Goal: Task Accomplishment & Management: Use online tool/utility

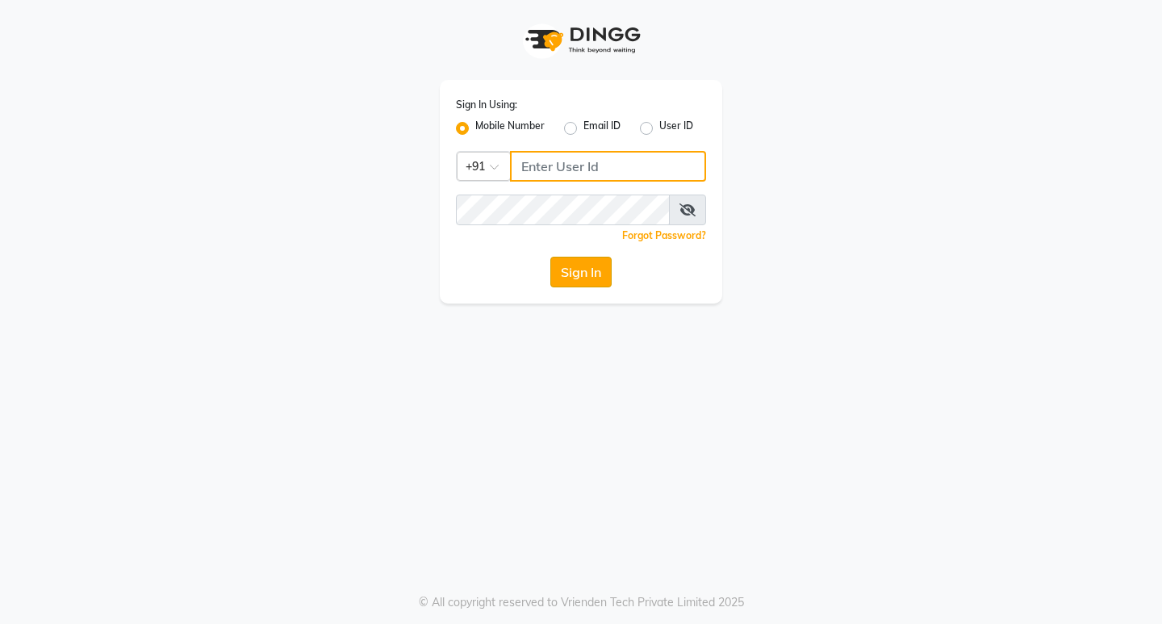
type input "9119610055"
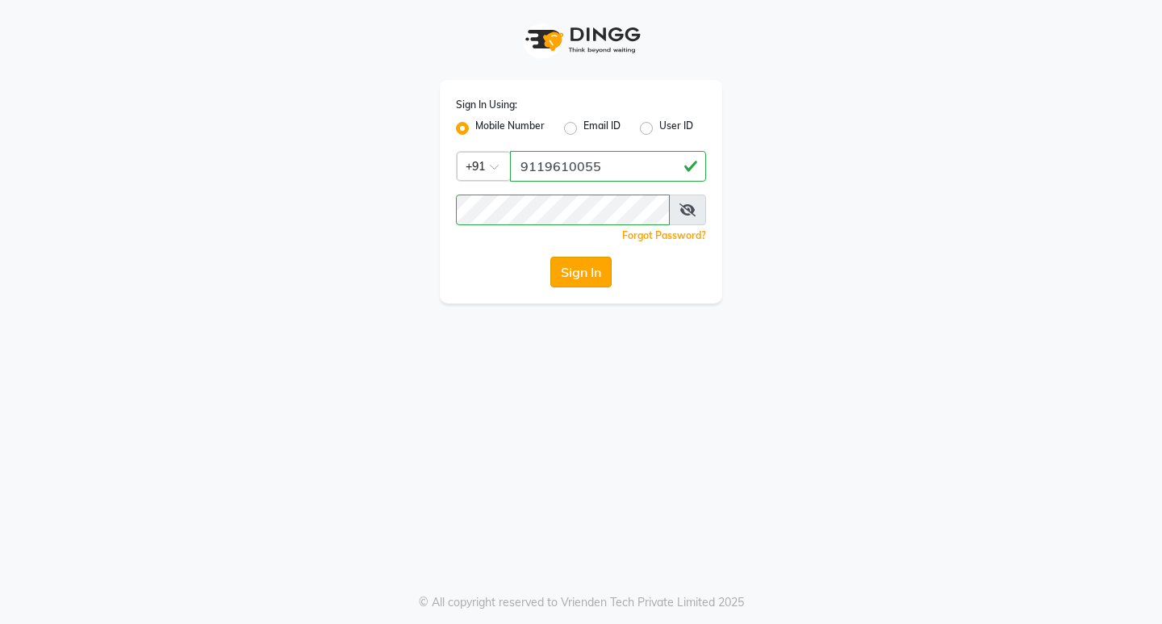
click at [558, 275] on button "Sign In" at bounding box center [580, 272] width 61 height 31
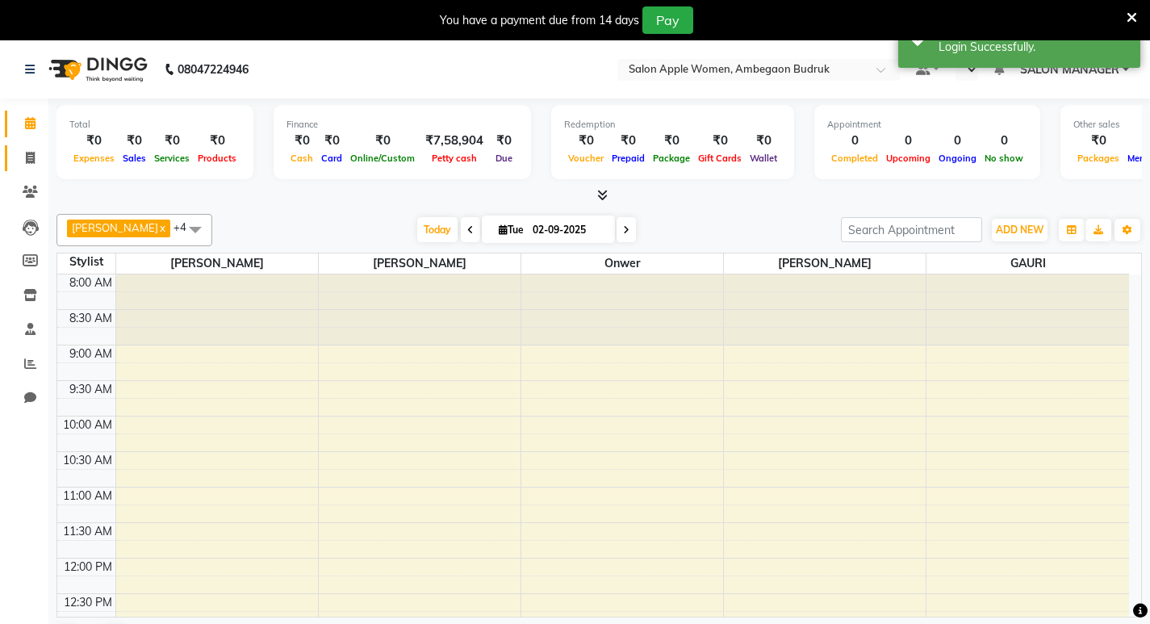
select select "en"
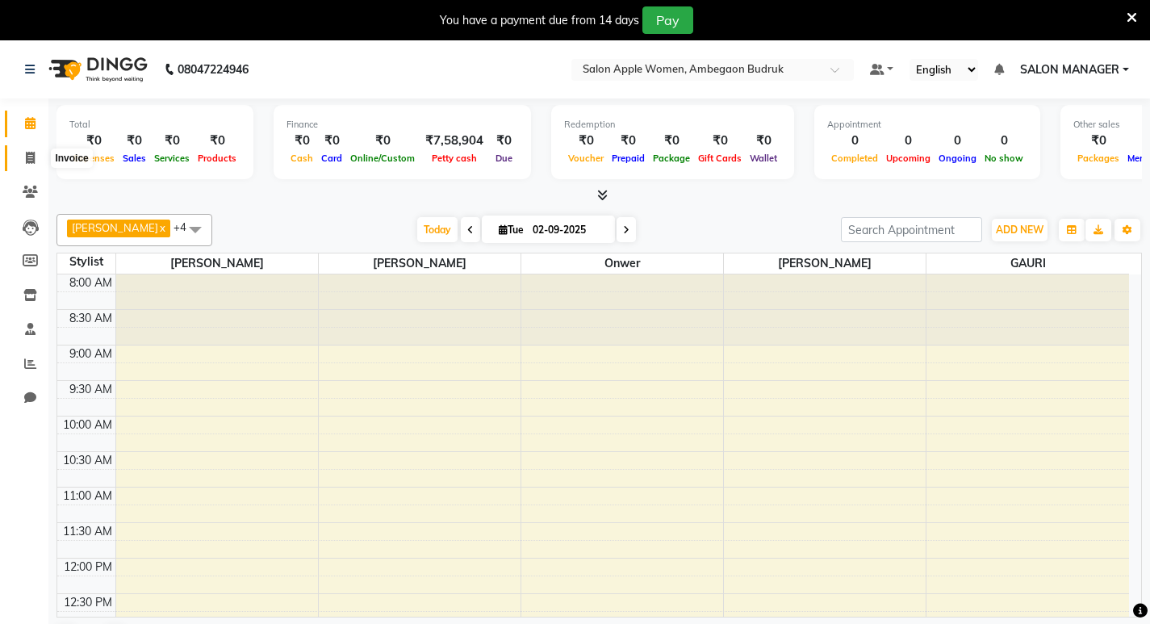
click at [23, 160] on span at bounding box center [30, 158] width 28 height 19
select select "6277"
select select "service"
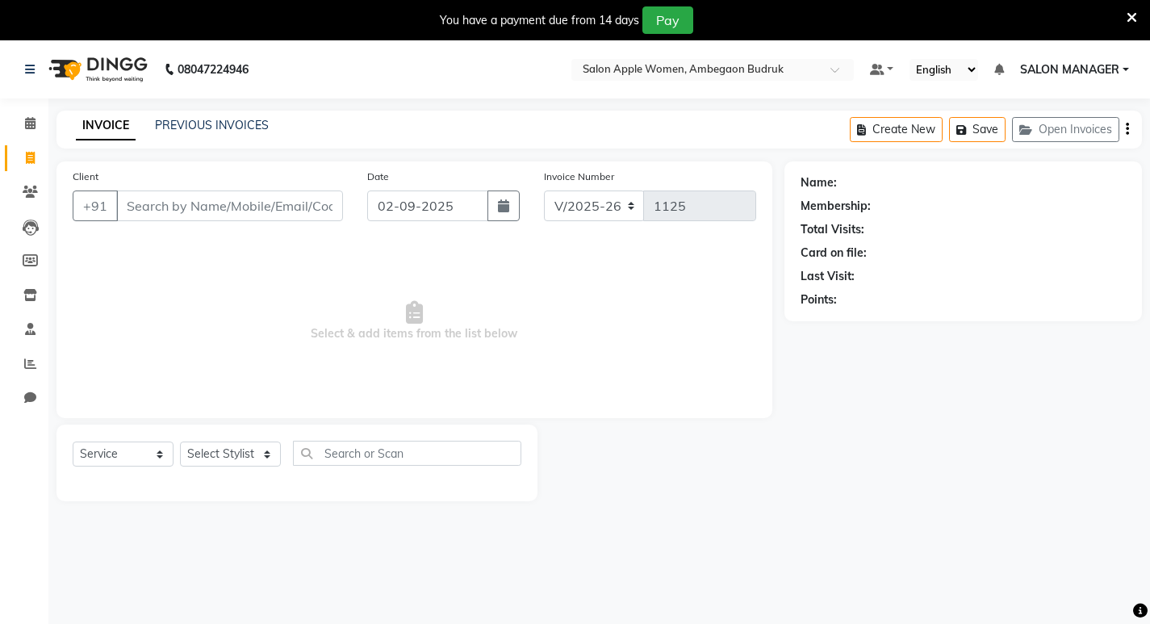
click at [147, 212] on input "Client" at bounding box center [229, 205] width 227 height 31
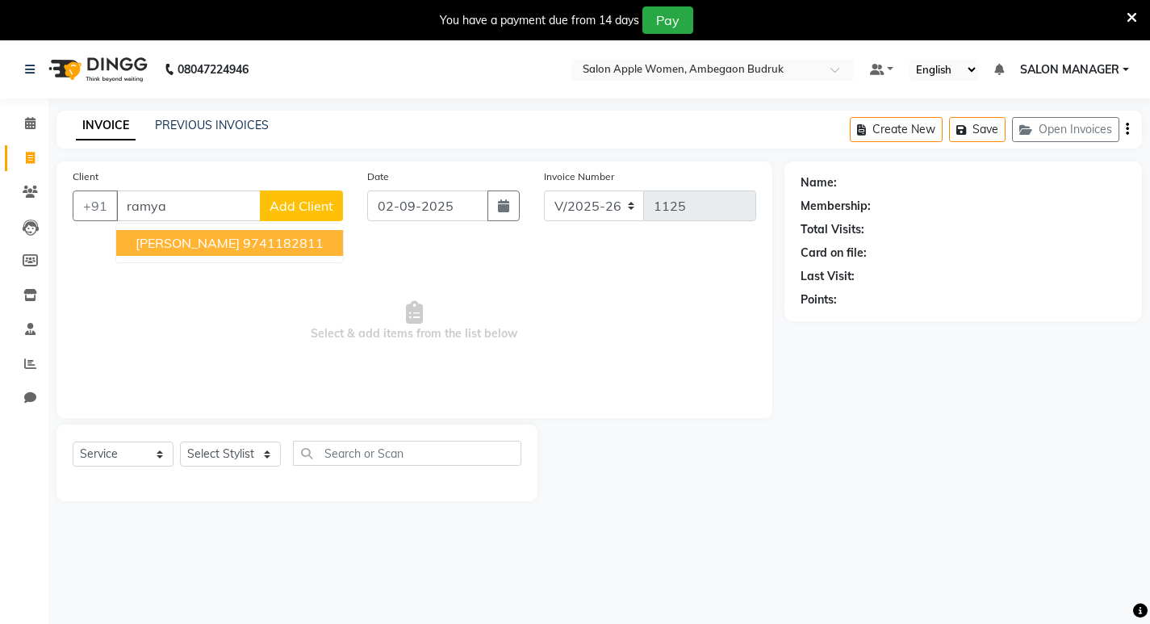
click at [218, 250] on span "[PERSON_NAME]" at bounding box center [188, 243] width 104 height 16
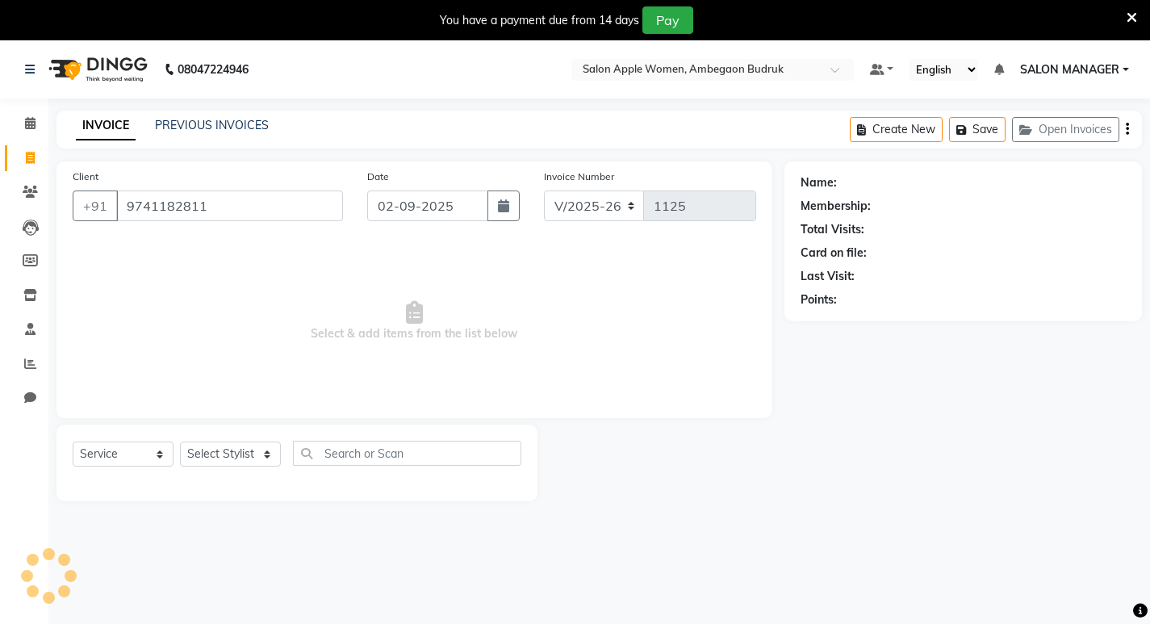
type input "9741182811"
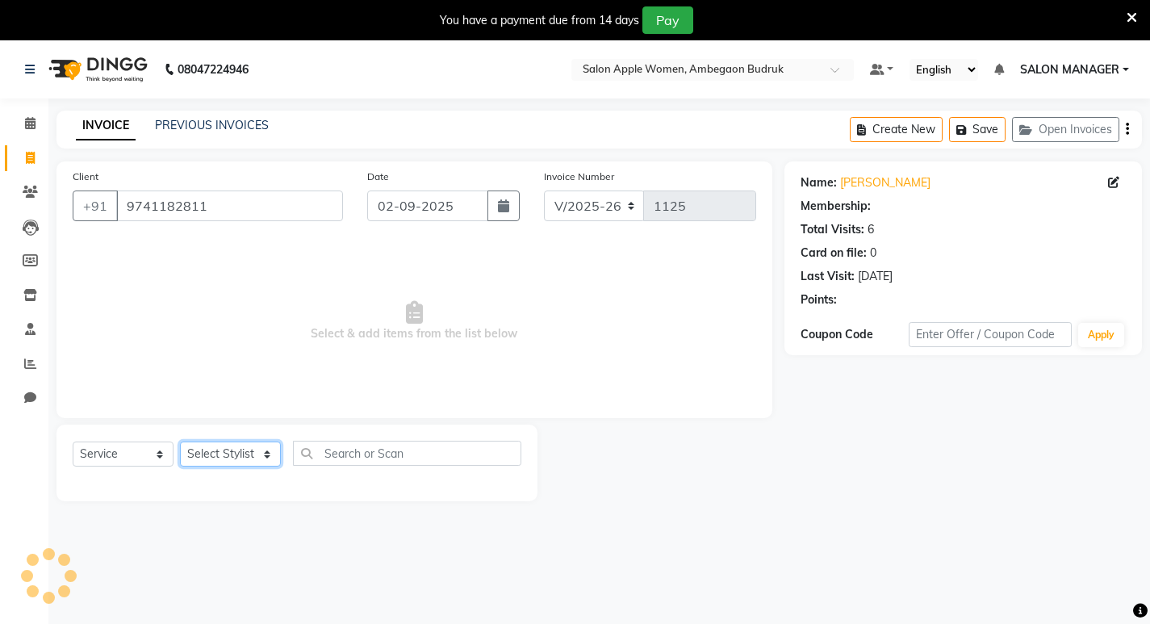
click at [236, 452] on select "Select Stylist [PERSON_NAME] [PERSON_NAME] [PERSON_NAME] Manager [PERSON_NAME] …" at bounding box center [230, 453] width 101 height 25
click at [377, 296] on span "Select & add items from the list below" at bounding box center [414, 320] width 683 height 161
